Goal: Information Seeking & Learning: Learn about a topic

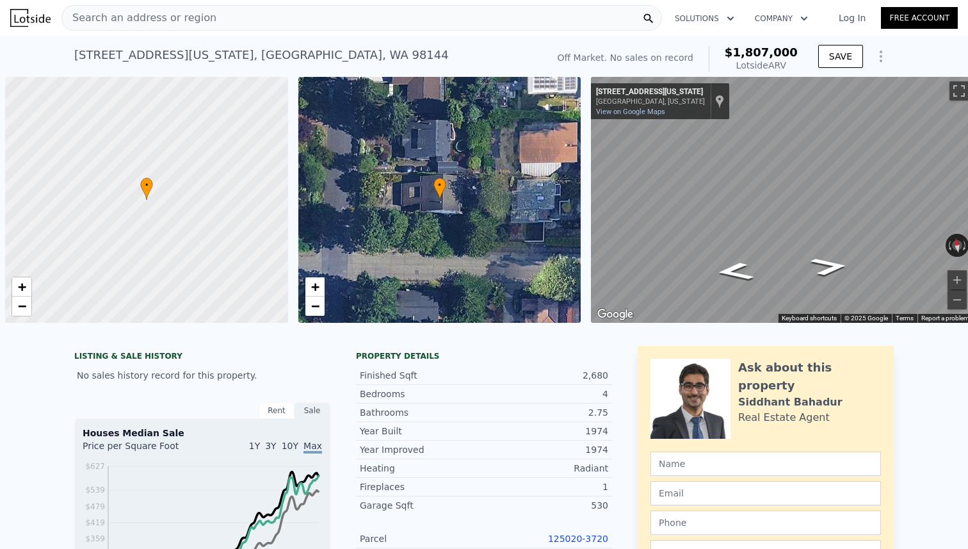
scroll to position [0, 5]
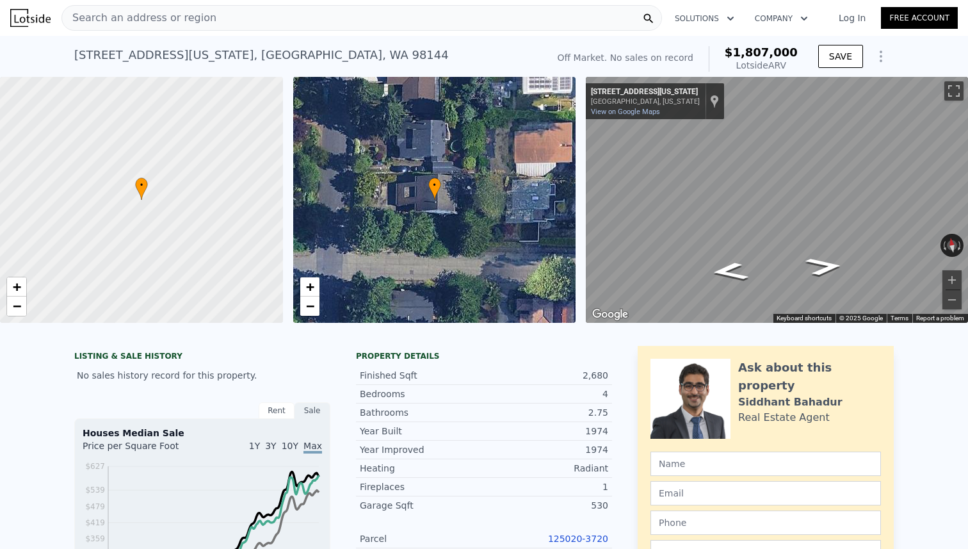
click at [182, 36] on div "[STREET_ADDRESS][US_STATE] No sales on record (~ARV $1.807m ) Off Market. No sa…" at bounding box center [484, 56] width 820 height 41
click at [182, 26] on div "Search an address or region" at bounding box center [139, 18] width 154 height 24
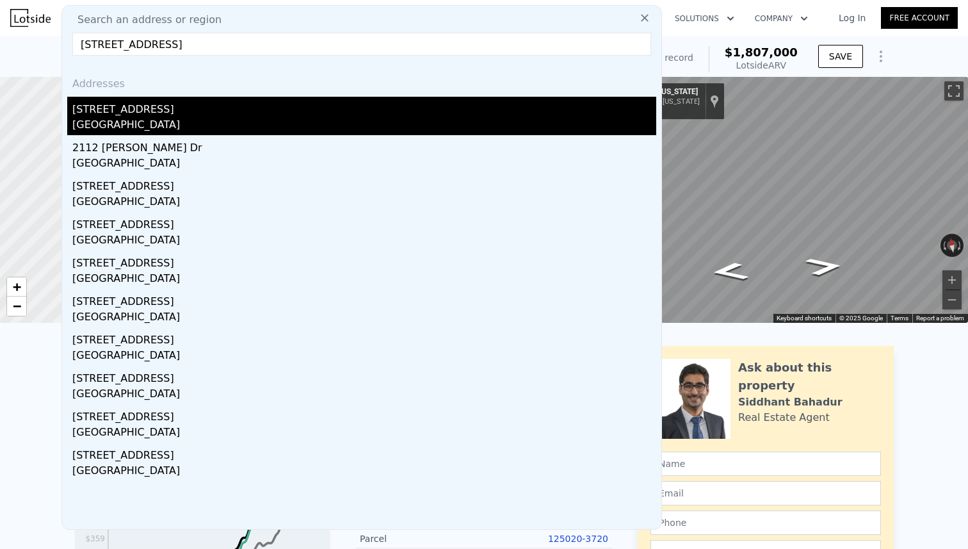
type input "[STREET_ADDRESS]"
click at [157, 111] on div "[STREET_ADDRESS]" at bounding box center [364, 107] width 584 height 20
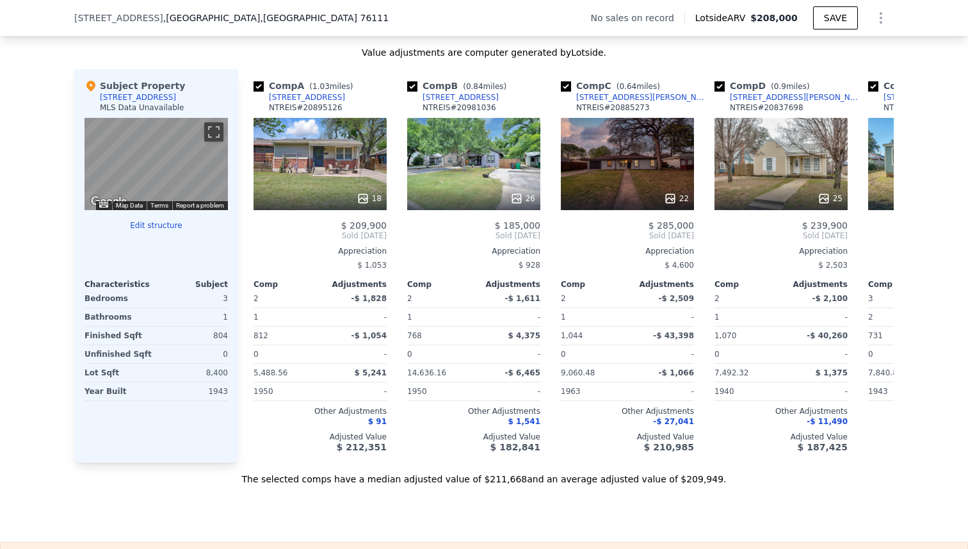
scroll to position [1211, 0]
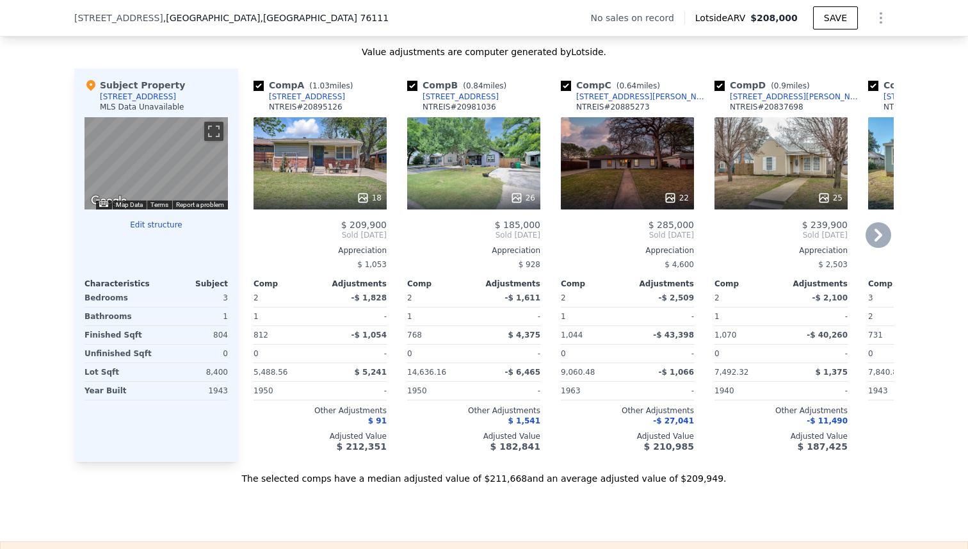
click at [528, 183] on div "26" at bounding box center [473, 163] width 133 height 92
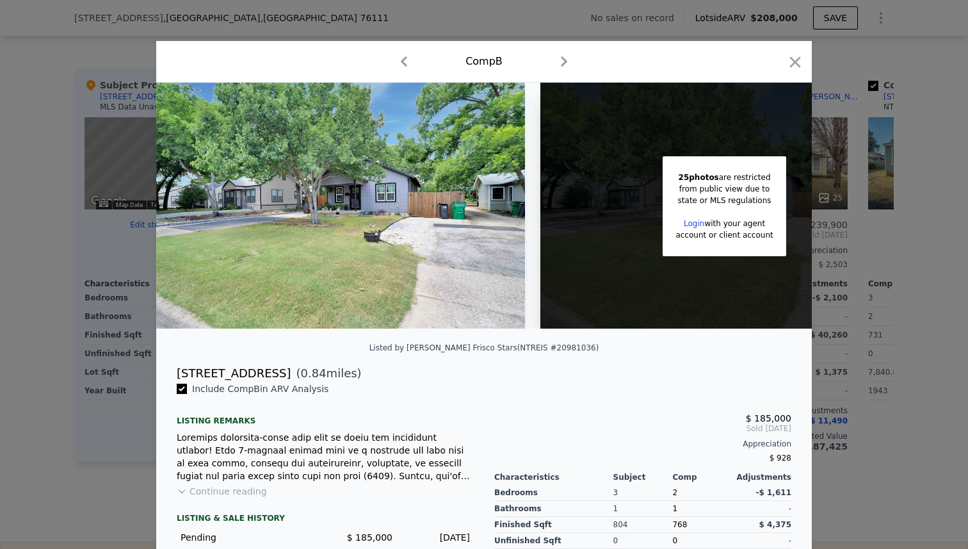
click at [852, 238] on div at bounding box center [484, 274] width 968 height 549
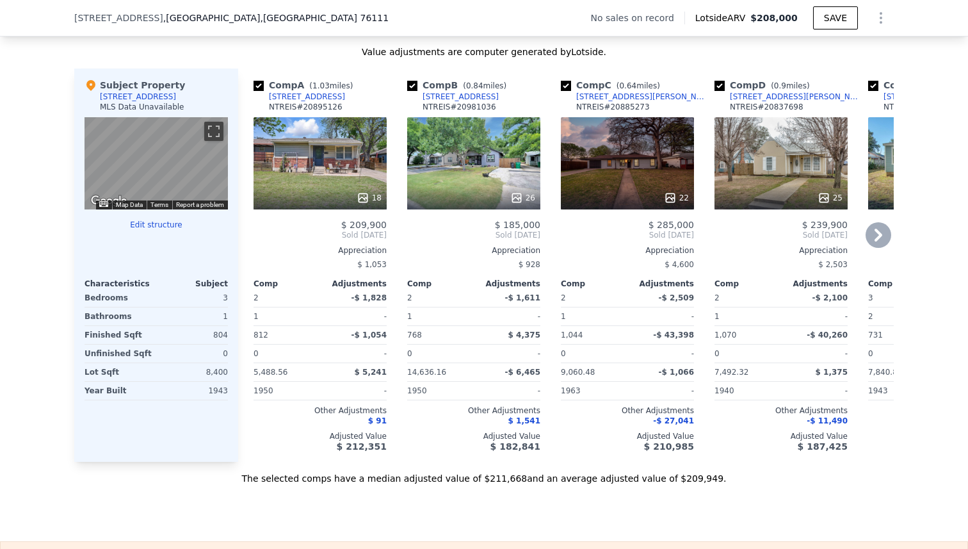
click at [872, 229] on icon at bounding box center [879, 235] width 26 height 26
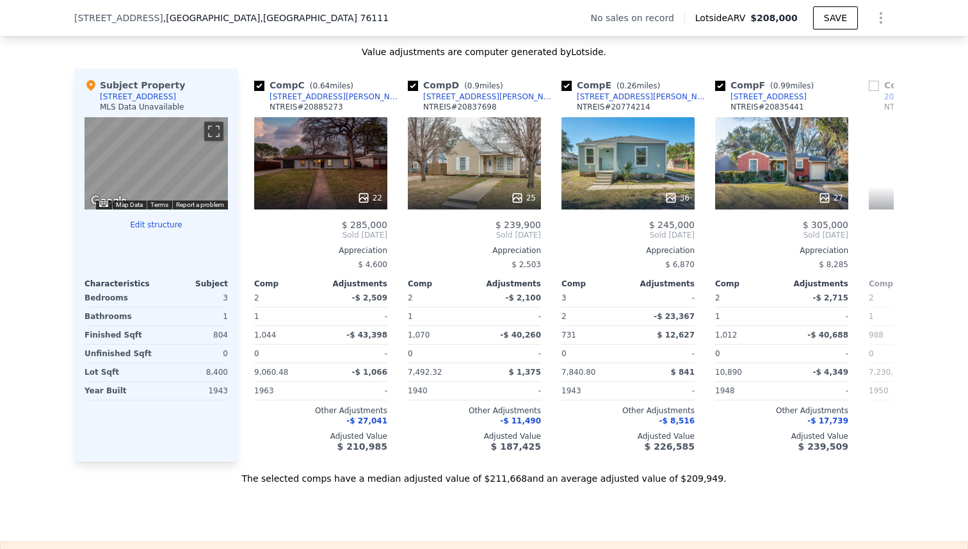
scroll to position [0, 307]
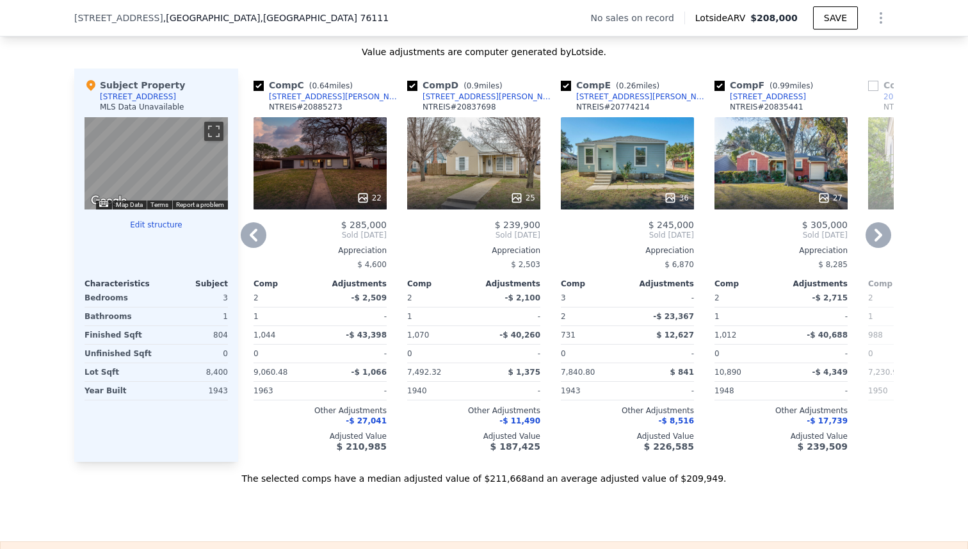
click at [872, 229] on icon at bounding box center [879, 235] width 26 height 26
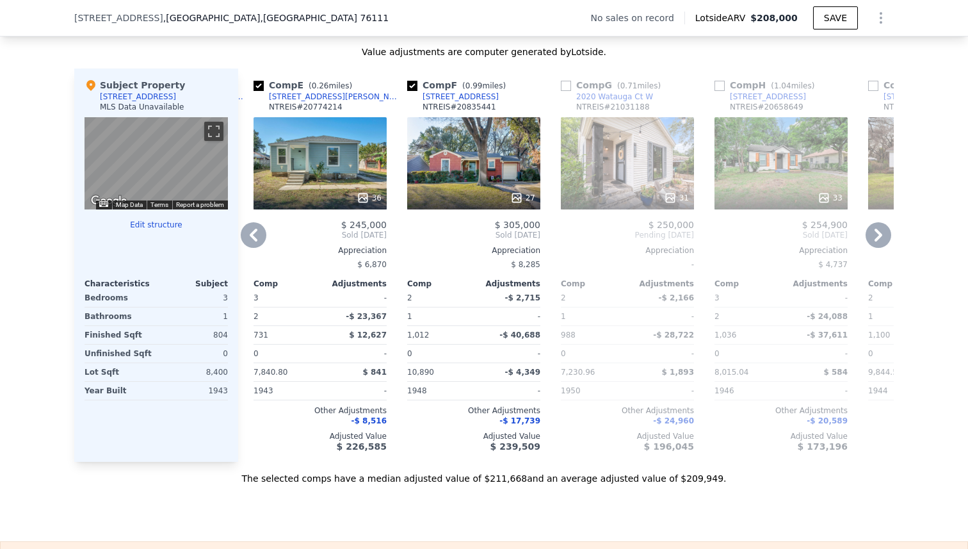
click at [872, 229] on icon at bounding box center [879, 235] width 26 height 26
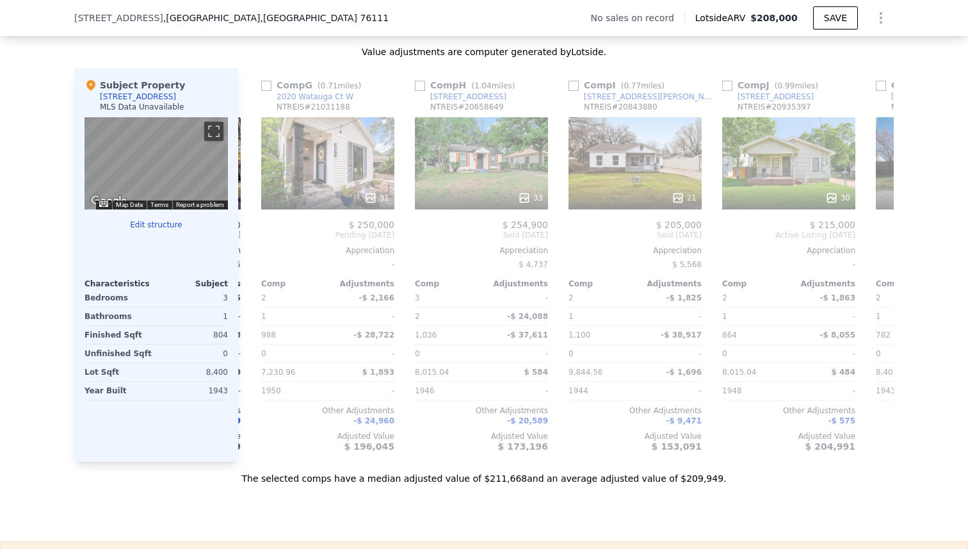
scroll to position [0, 922]
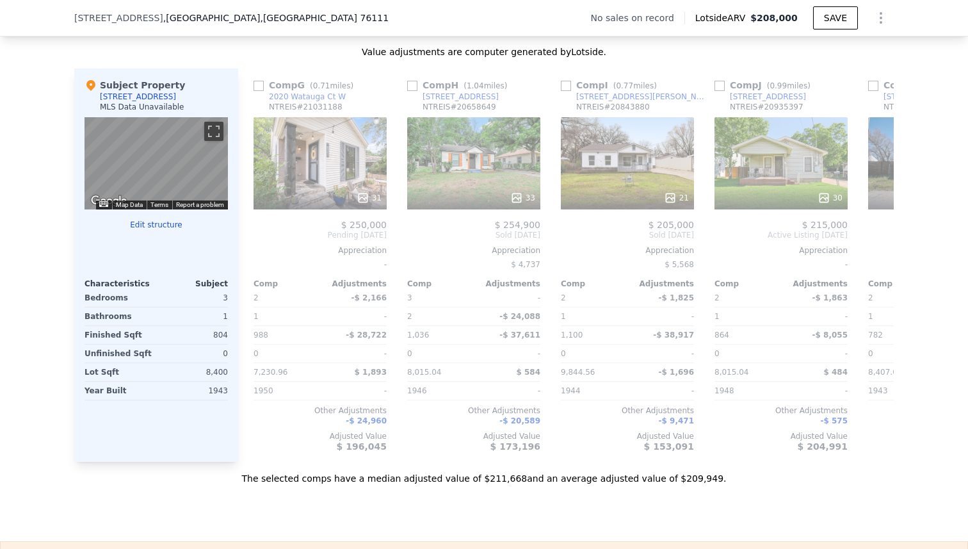
click at [872, 230] on span "Active Listing [DATE]" at bounding box center [934, 235] width 133 height 10
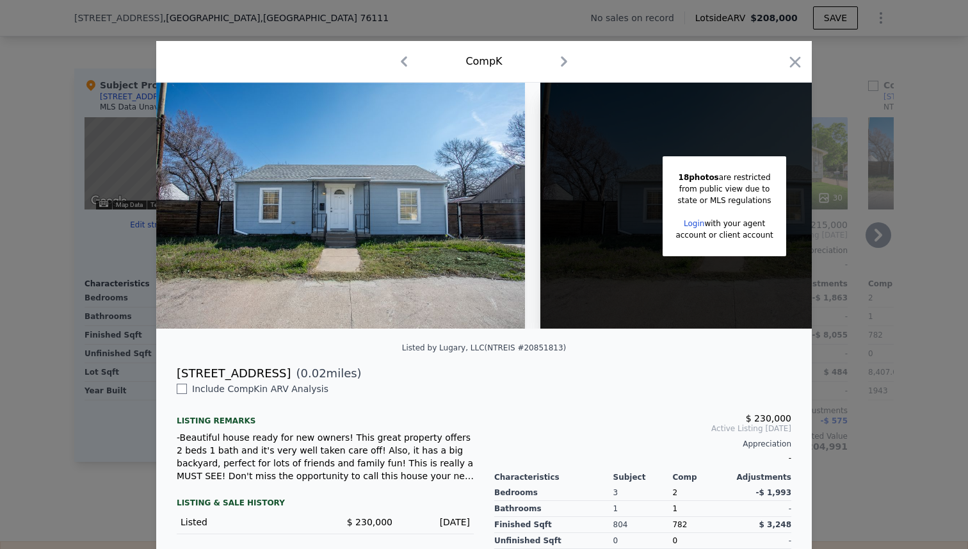
click at [872, 229] on div at bounding box center [484, 274] width 968 height 549
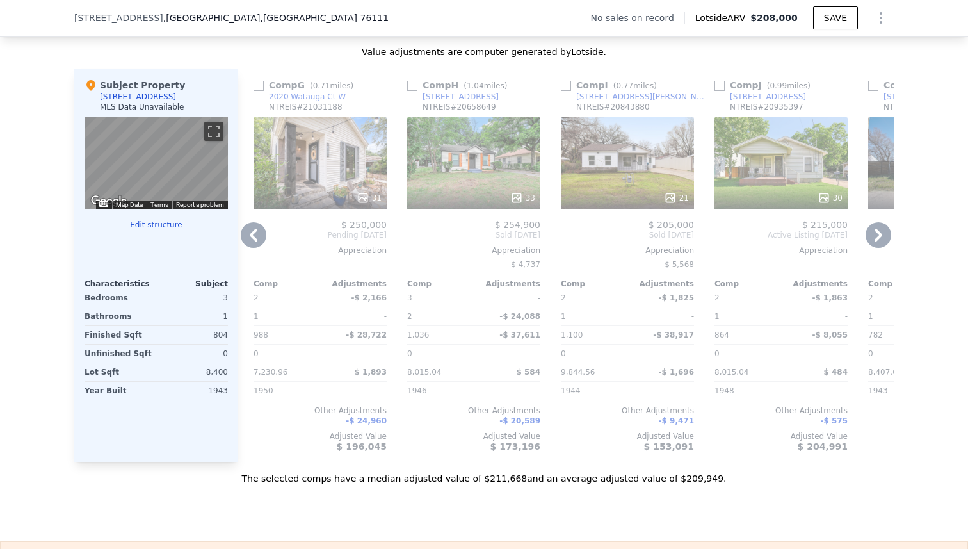
click at [252, 241] on icon at bounding box center [254, 235] width 26 height 26
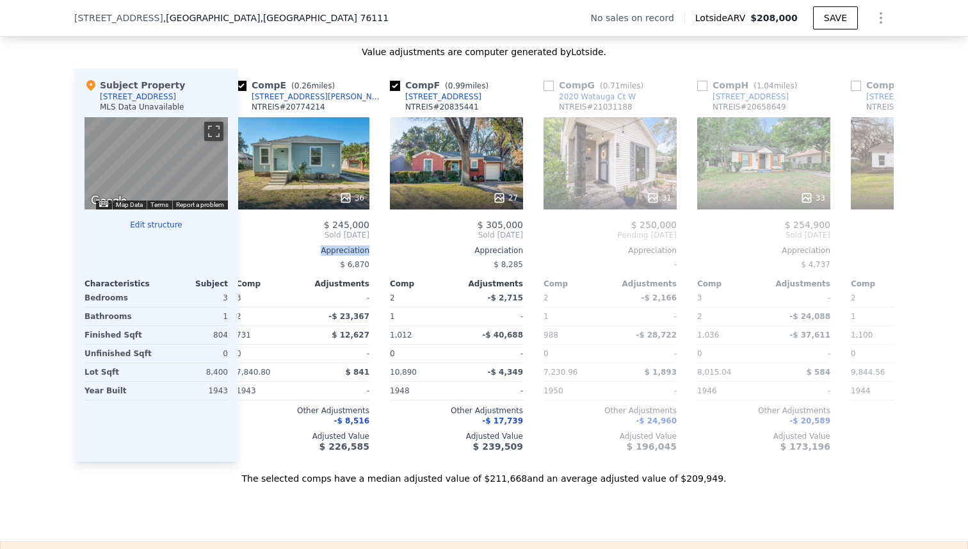
scroll to position [0, 615]
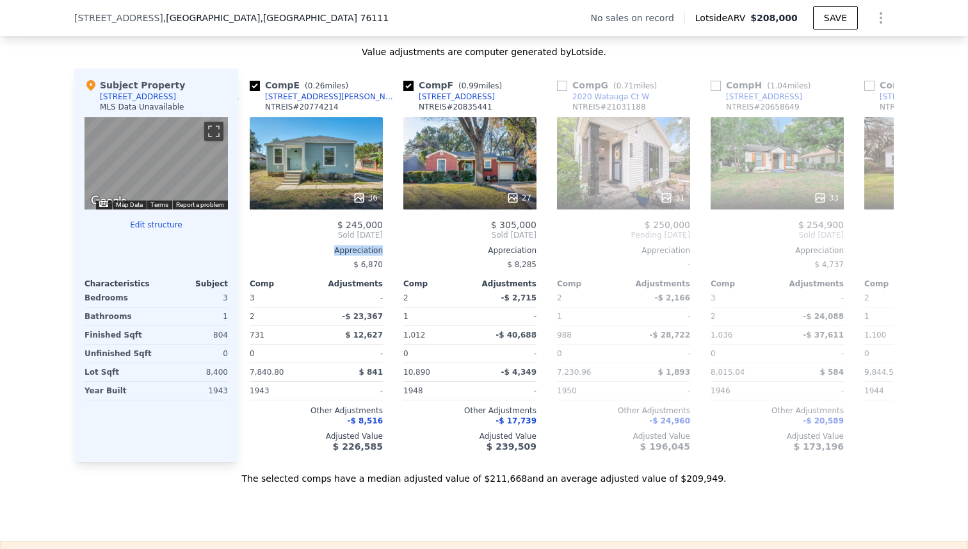
click at [252, 241] on div "$ 245,000 Sold [DATE] Appreciation $ 6,870 Comp Adjustments 3 - 2 -$ 23,367 731…" at bounding box center [316, 336] width 133 height 232
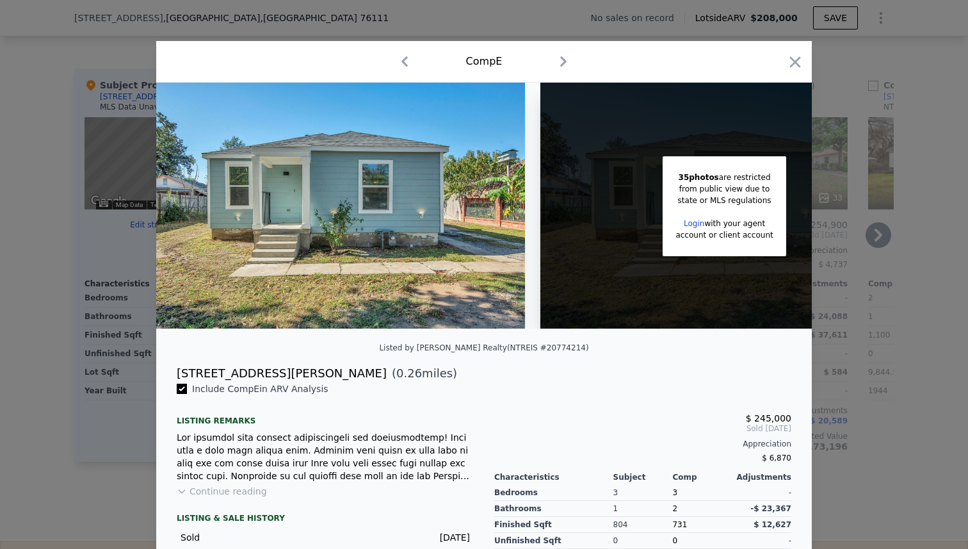
click at [113, 232] on div at bounding box center [484, 274] width 968 height 549
